Goal: Information Seeking & Learning: Learn about a topic

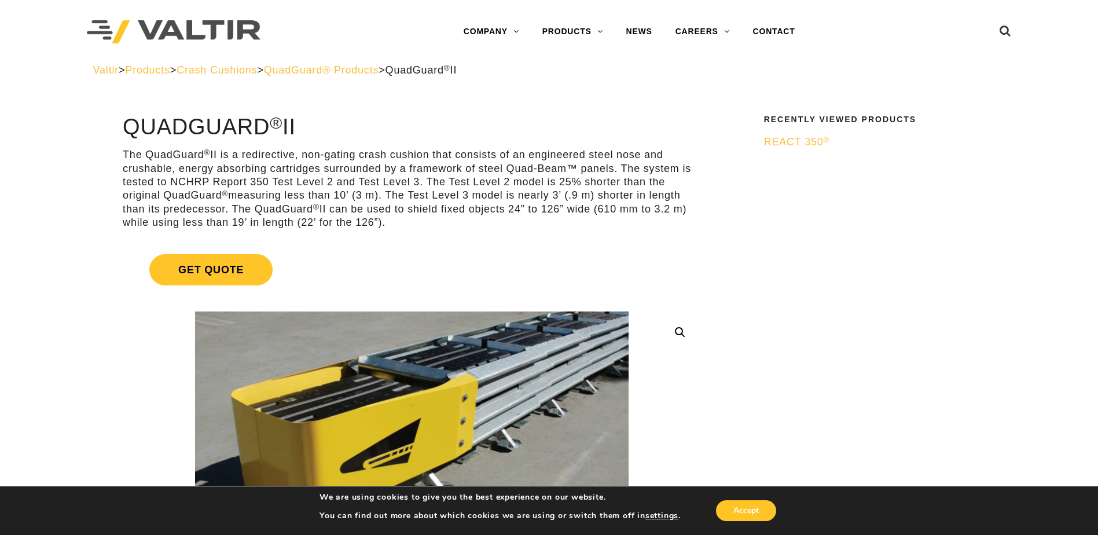
click at [251, 73] on span "Crash Cushions" at bounding box center [217, 70] width 80 height 12
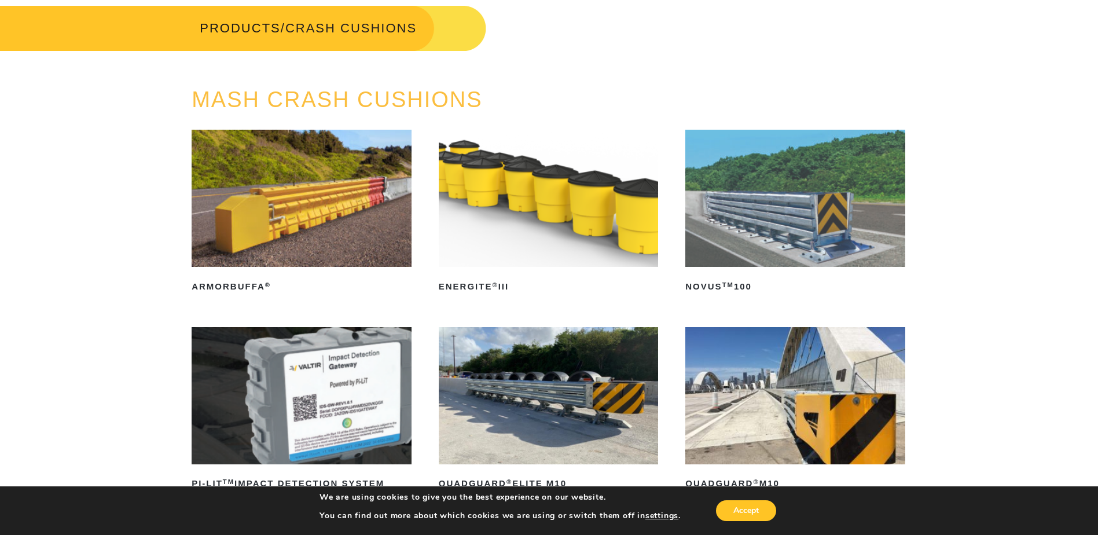
scroll to position [58, 0]
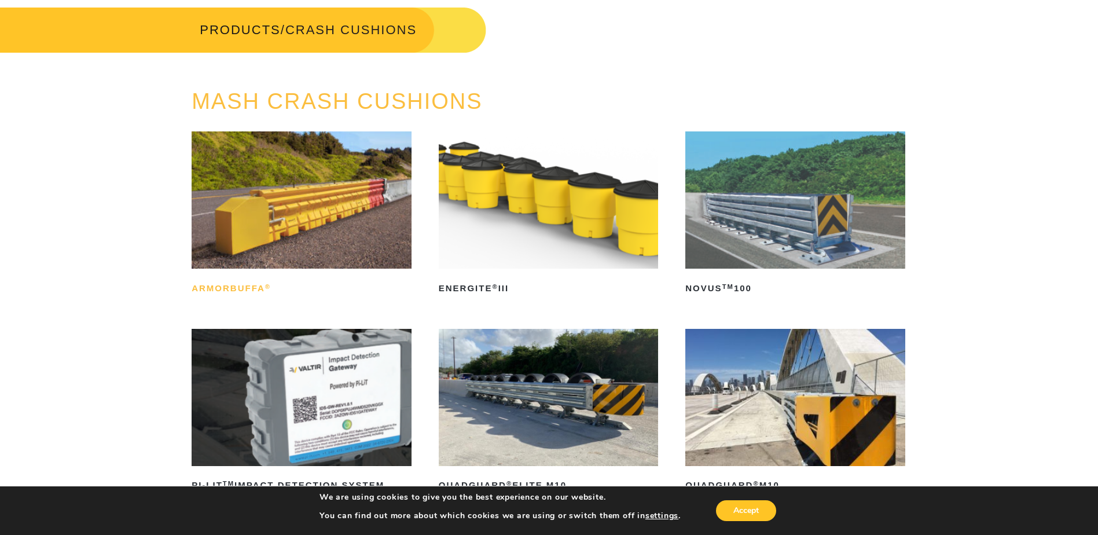
click at [213, 288] on h2 "ArmorBuffa ®" at bounding box center [302, 288] width 220 height 19
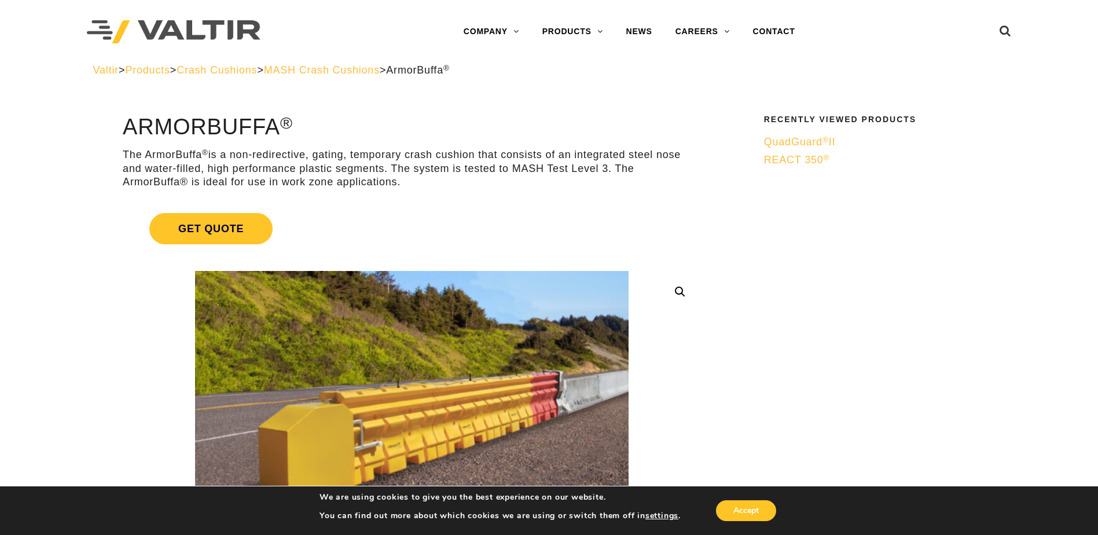
drag, startPoint x: 240, startPoint y: 73, endPoint x: 296, endPoint y: 77, distance: 55.7
click at [241, 74] on span "Crash Cushions" at bounding box center [217, 70] width 80 height 12
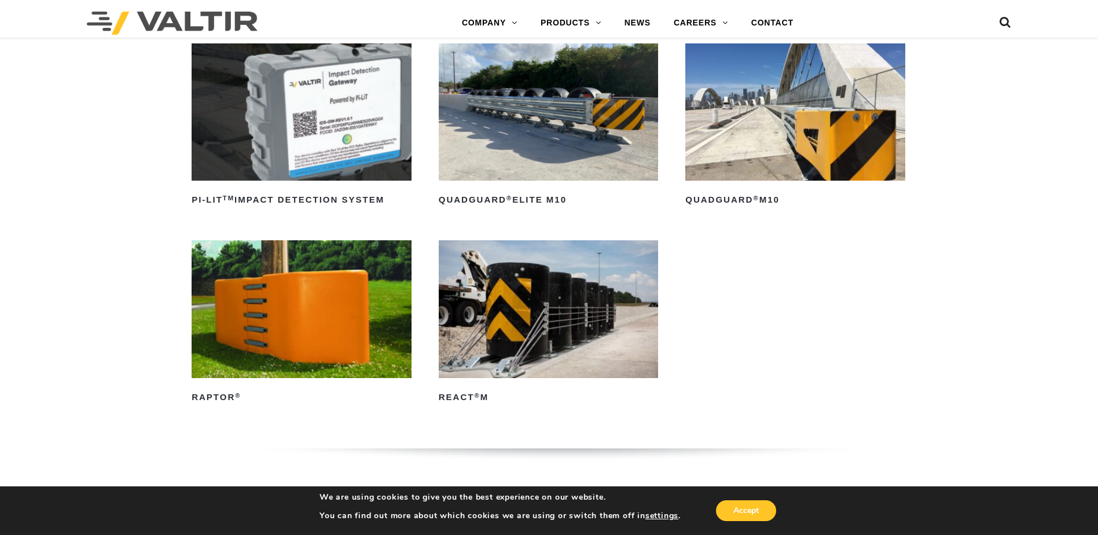
scroll to position [347, 0]
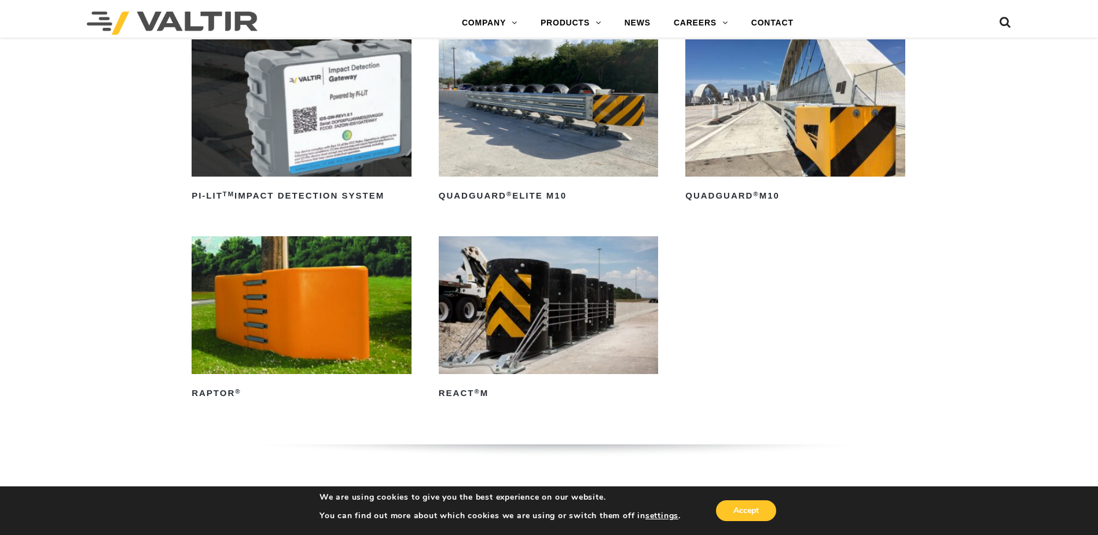
click at [322, 310] on img at bounding box center [302, 304] width 220 height 137
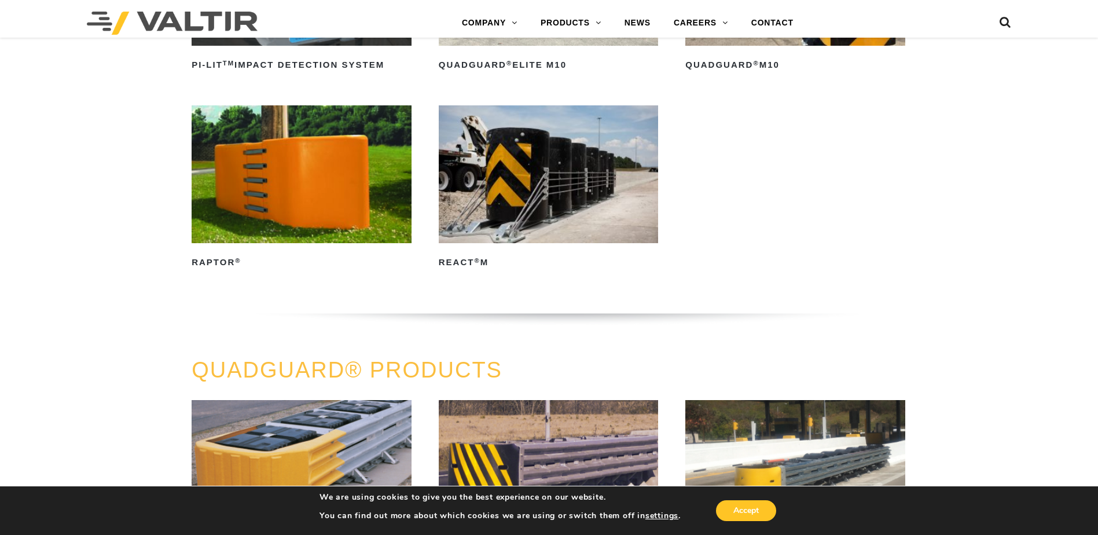
scroll to position [463, 0]
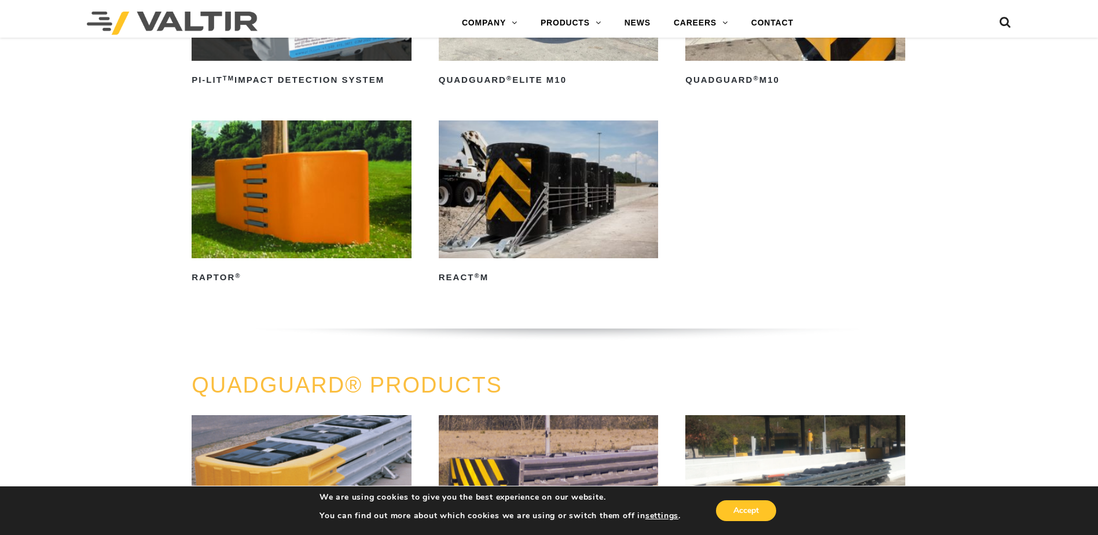
click at [576, 221] on img at bounding box center [549, 188] width 220 height 137
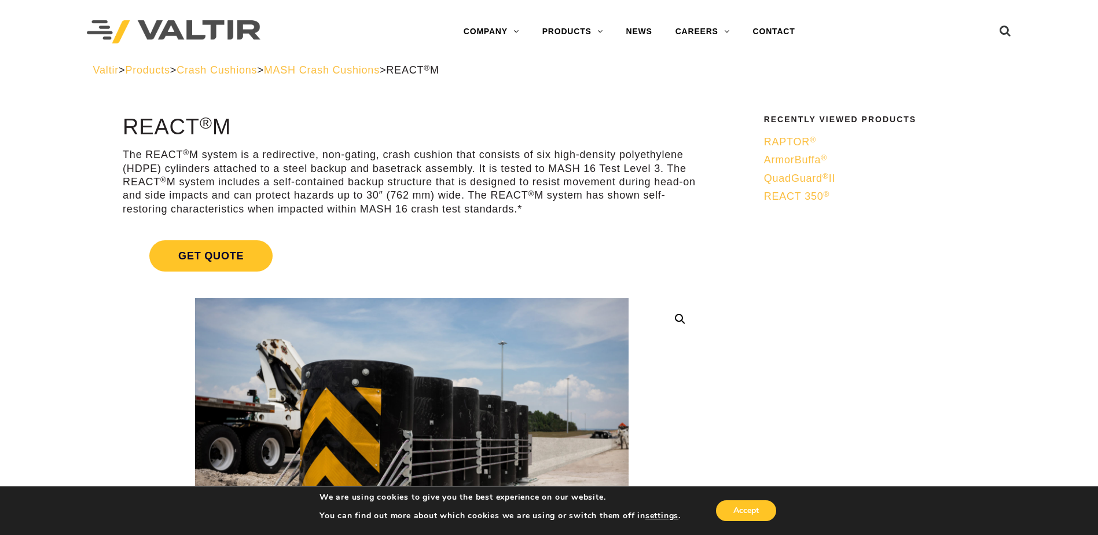
click at [380, 72] on span "MASH Crash Cushions" at bounding box center [322, 70] width 116 height 12
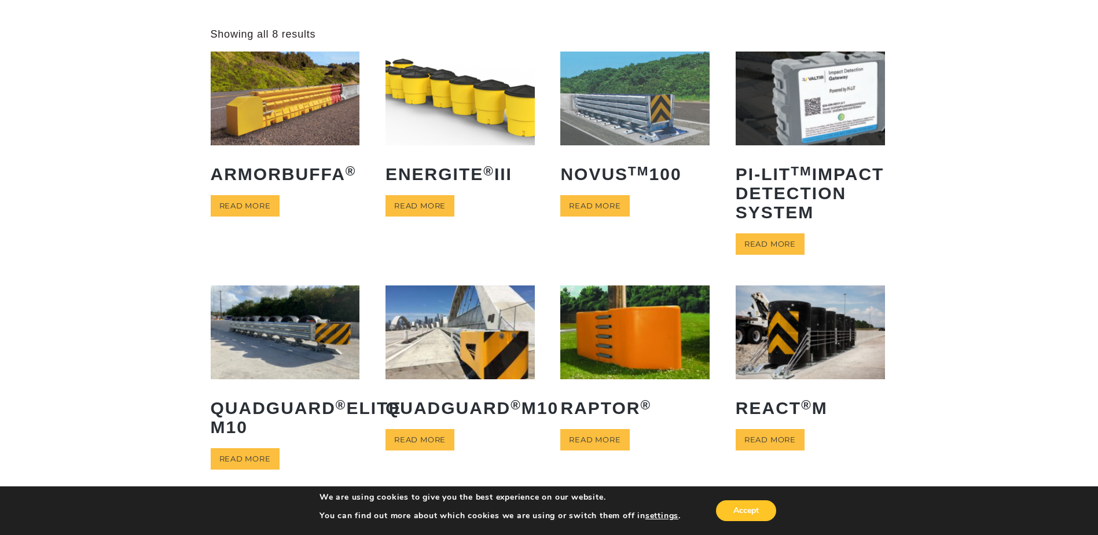
scroll to position [58, 0]
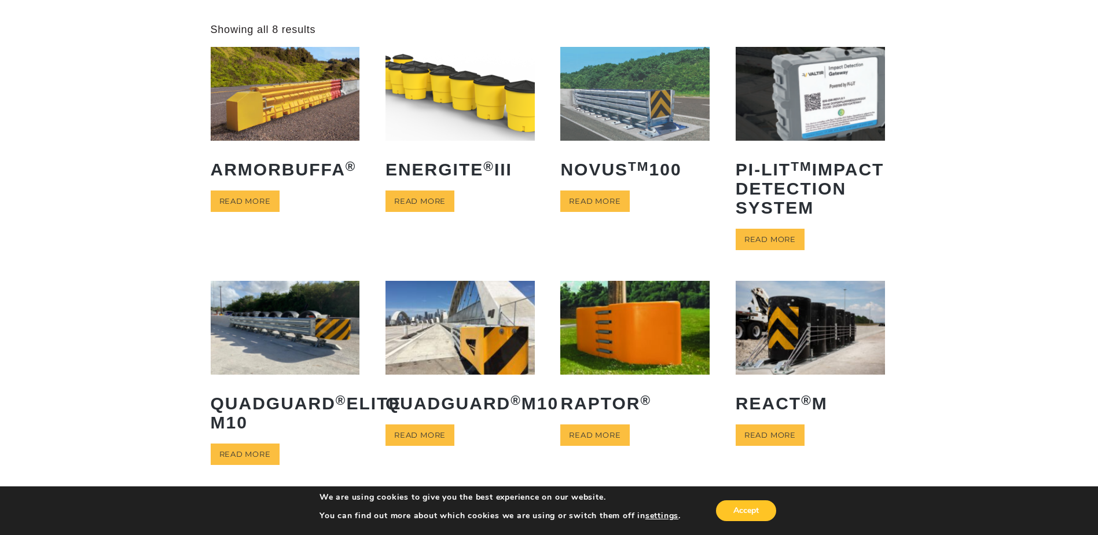
drag, startPoint x: 36, startPoint y: 0, endPoint x: 904, endPoint y: 287, distance: 913.6
click at [939, 283] on div "**********" at bounding box center [549, 265] width 1098 height 484
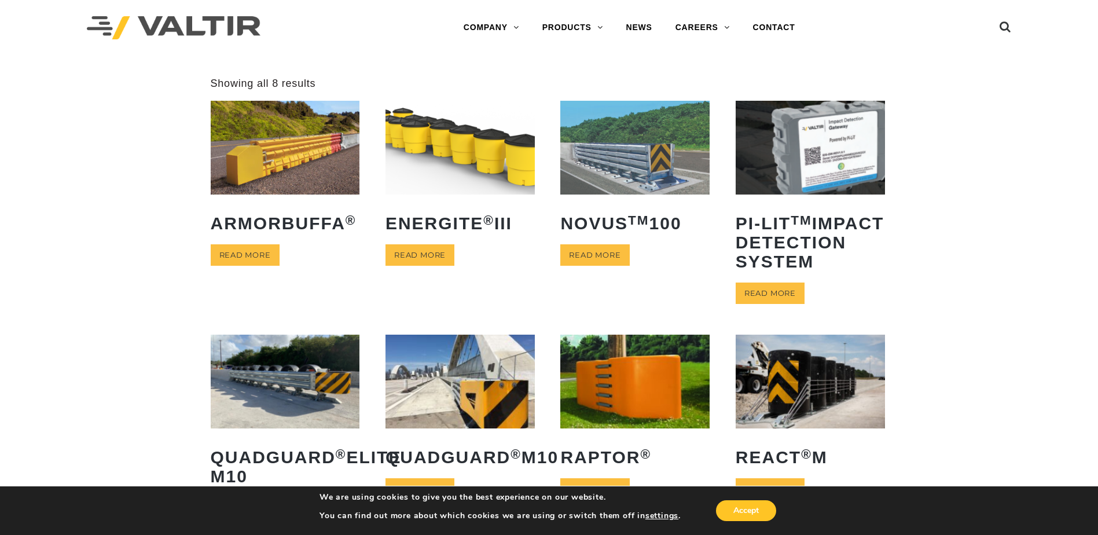
scroll to position [0, 0]
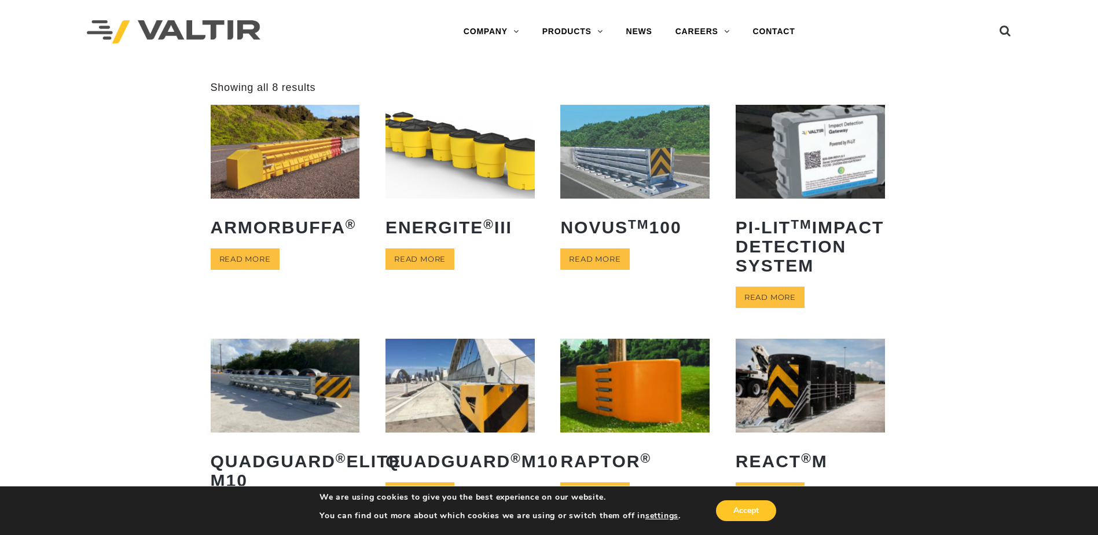
click at [457, 199] on link "ENERGITE ® III" at bounding box center [460, 175] width 149 height 140
click at [474, 174] on img at bounding box center [460, 151] width 149 height 93
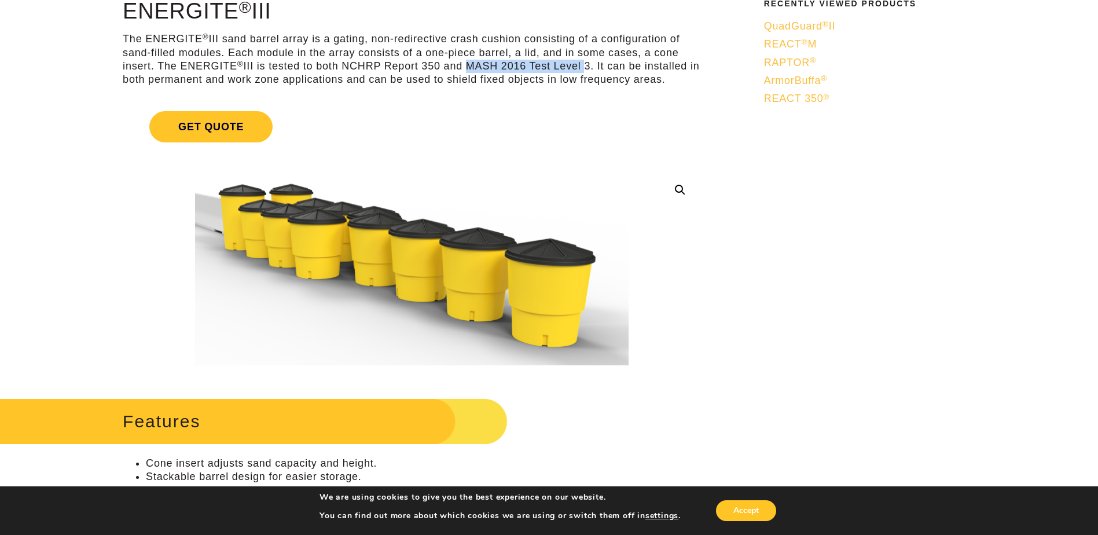
drag, startPoint x: 462, startPoint y: 64, endPoint x: 580, endPoint y: 64, distance: 118.1
click at [580, 64] on p "The ENERGITE ® III sand barrel array is a gating, non-redirective crash cushion…" at bounding box center [412, 59] width 578 height 54
drag, startPoint x: 580, startPoint y: 64, endPoint x: 489, endPoint y: 190, distance: 155.4
click at [489, 190] on img at bounding box center [412, 267] width 434 height 197
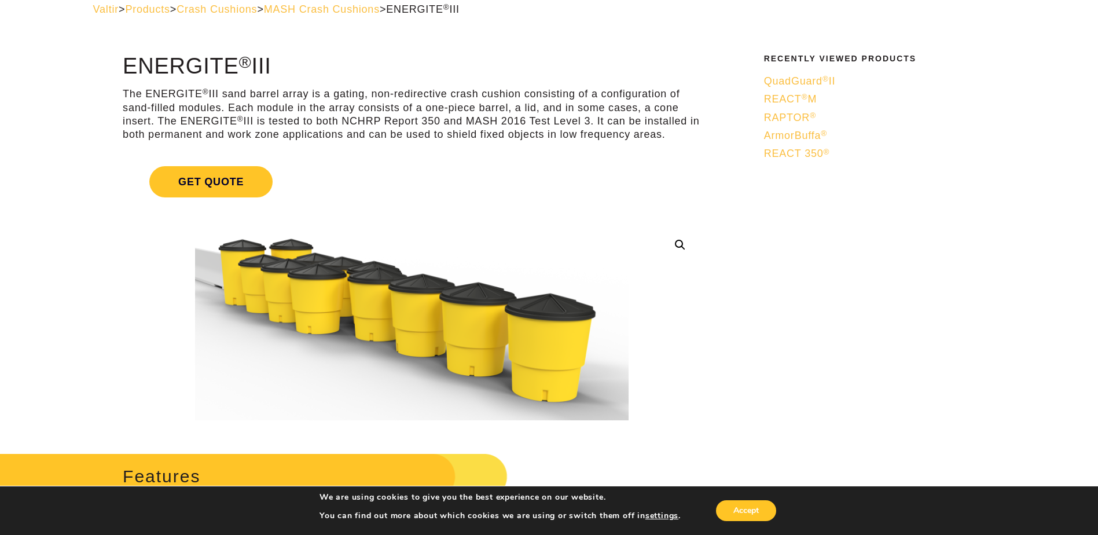
scroll to position [58, 0]
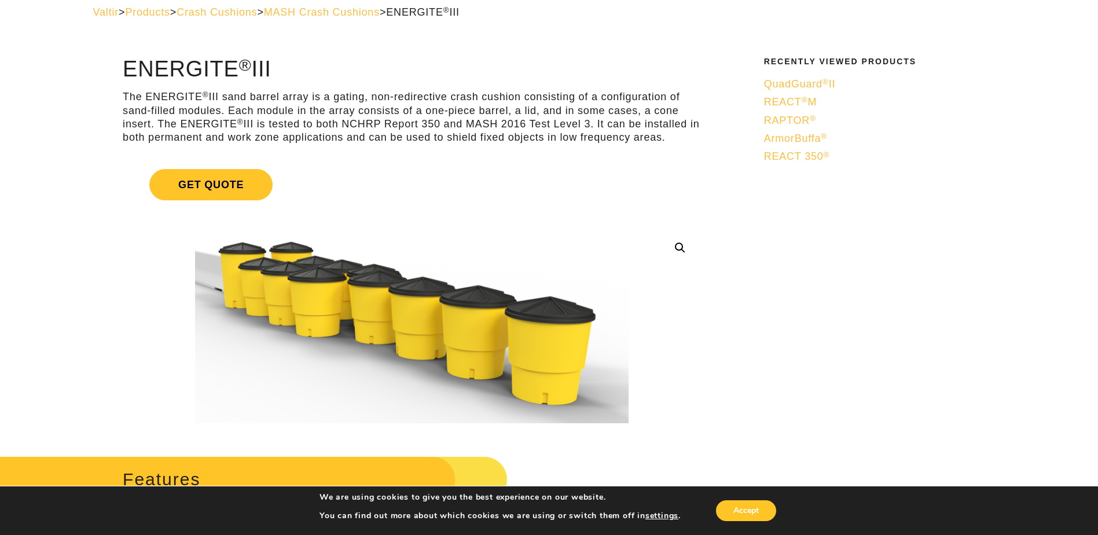
click at [368, 72] on h1 "ENERGITE ® III" at bounding box center [412, 69] width 578 height 24
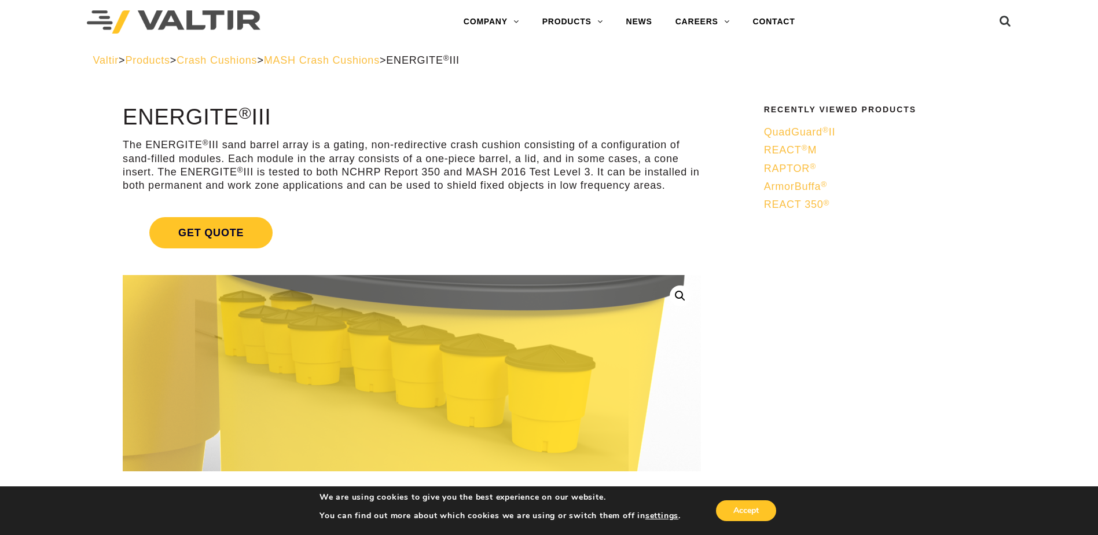
scroll to position [0, 0]
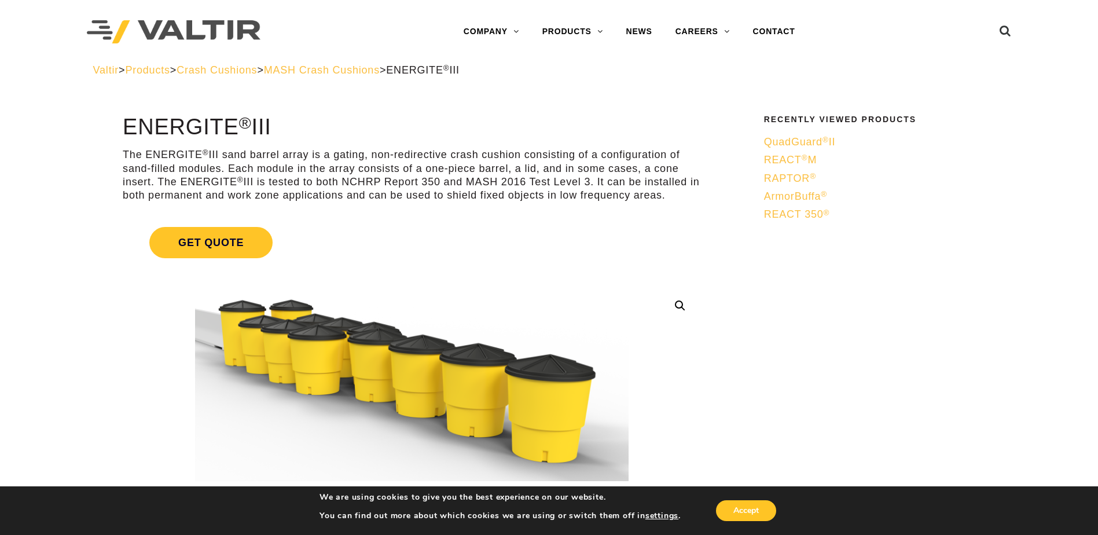
drag, startPoint x: 111, startPoint y: 0, endPoint x: 766, endPoint y: 257, distance: 703.4
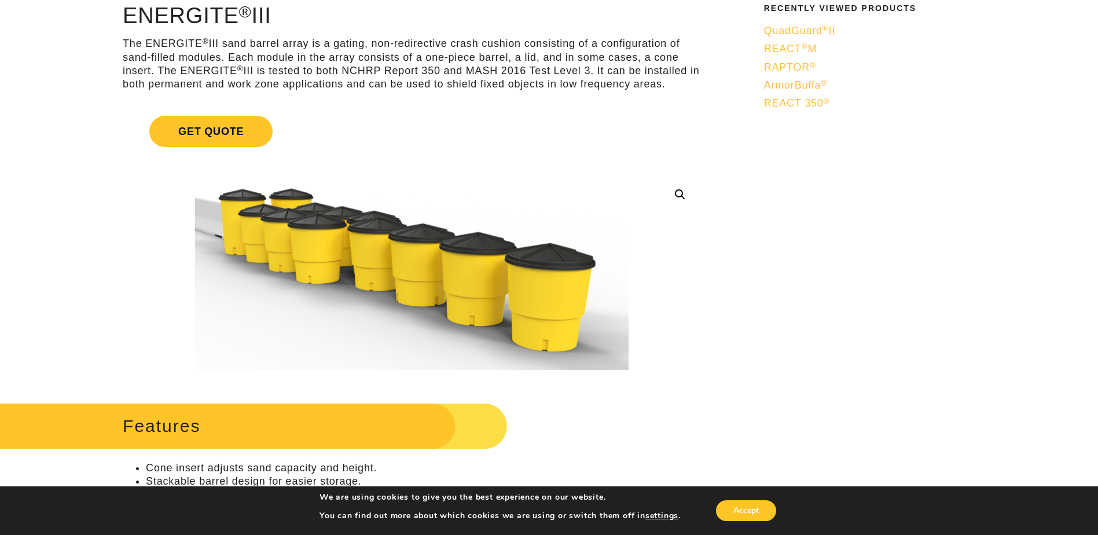
scroll to position [116, 0]
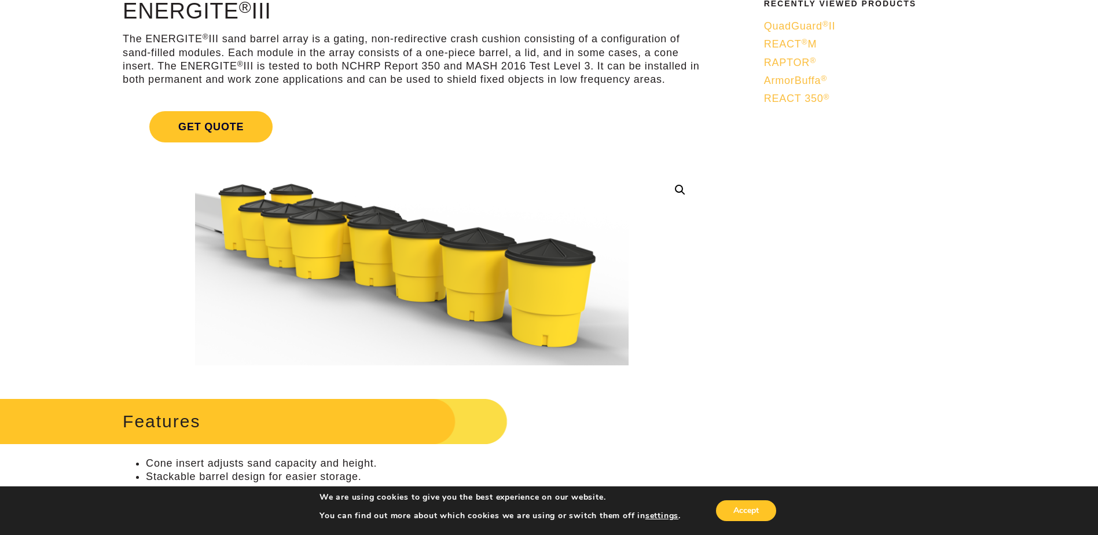
drag, startPoint x: 859, startPoint y: 246, endPoint x: 741, endPoint y: 208, distance: 123.8
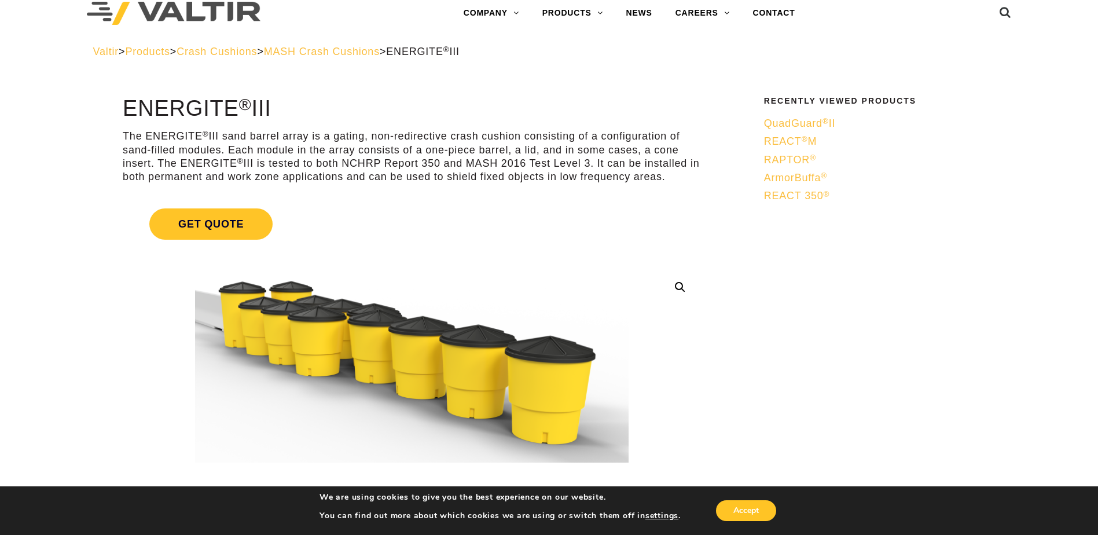
scroll to position [0, 0]
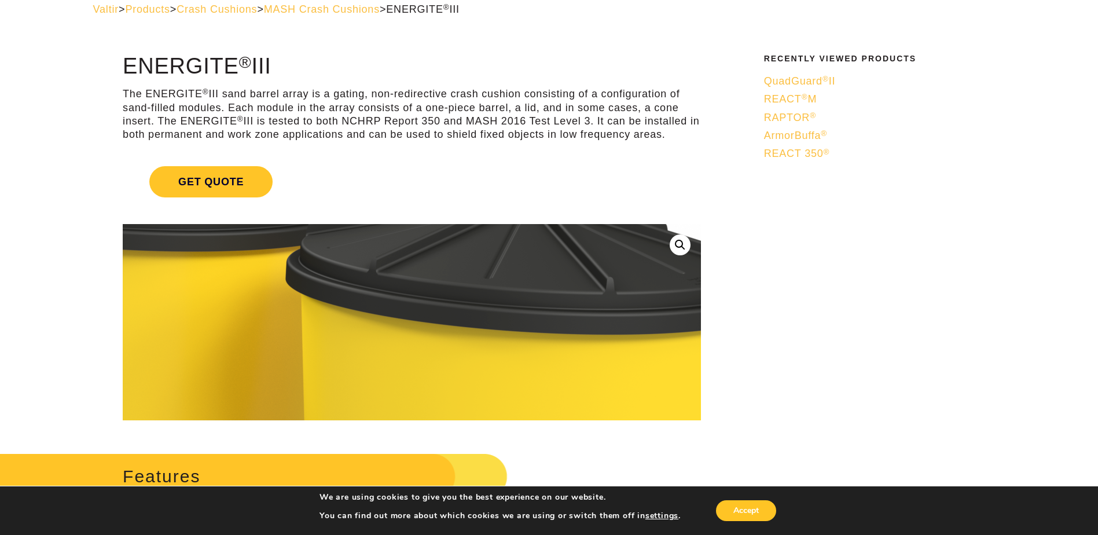
scroll to position [58, 0]
